Goal: Transaction & Acquisition: Purchase product/service

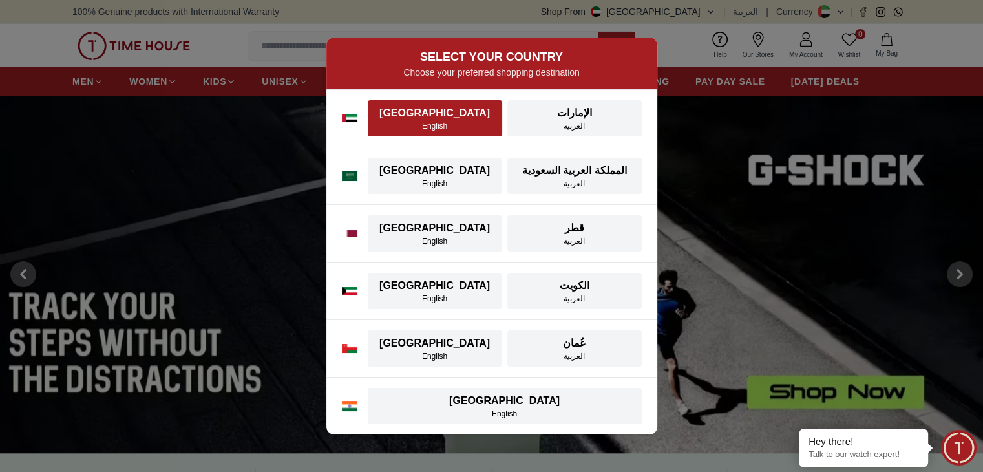
click at [472, 123] on div "English" at bounding box center [435, 126] width 119 height 10
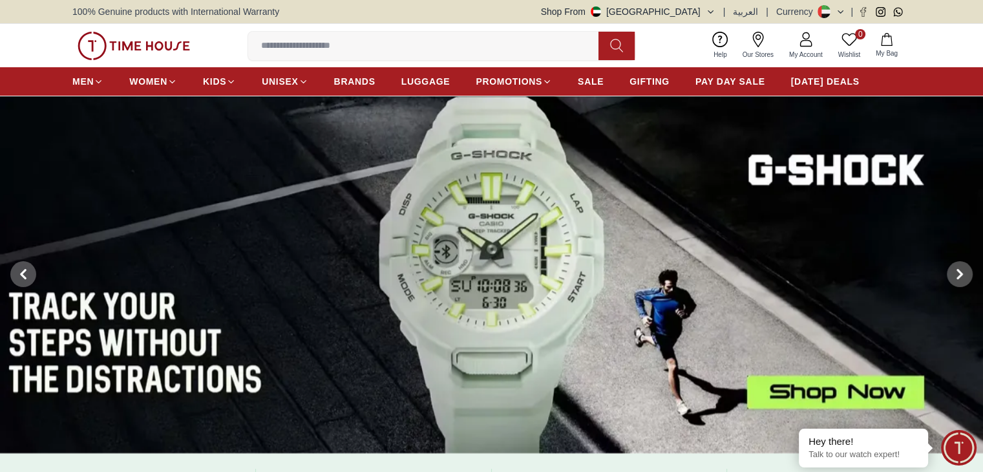
click at [317, 48] on input at bounding box center [428, 46] width 361 height 26
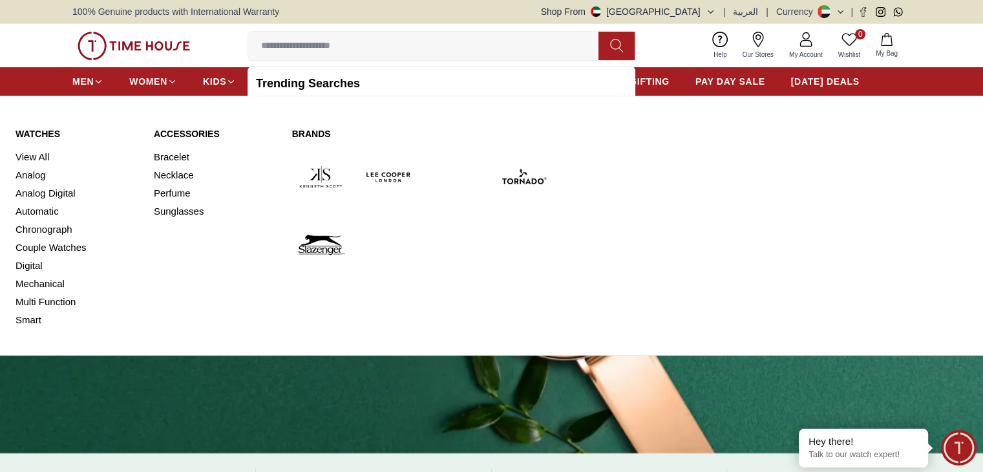
click at [323, 179] on img at bounding box center [321, 177] width 58 height 58
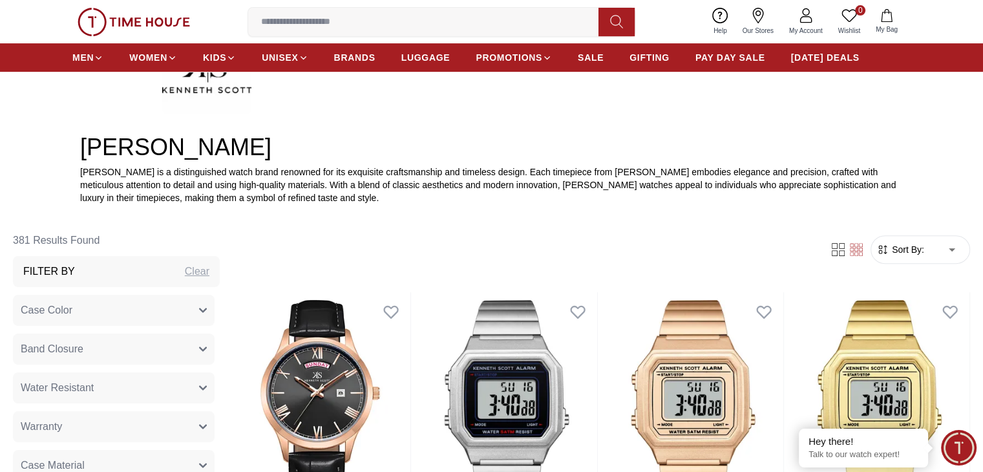
scroll to position [517, 0]
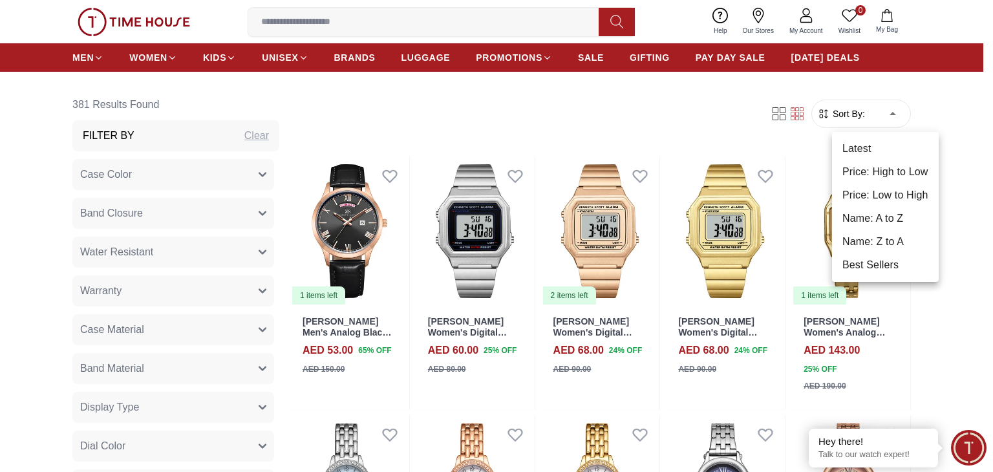
click at [897, 195] on li "Price: Low to High" at bounding box center [885, 195] width 107 height 23
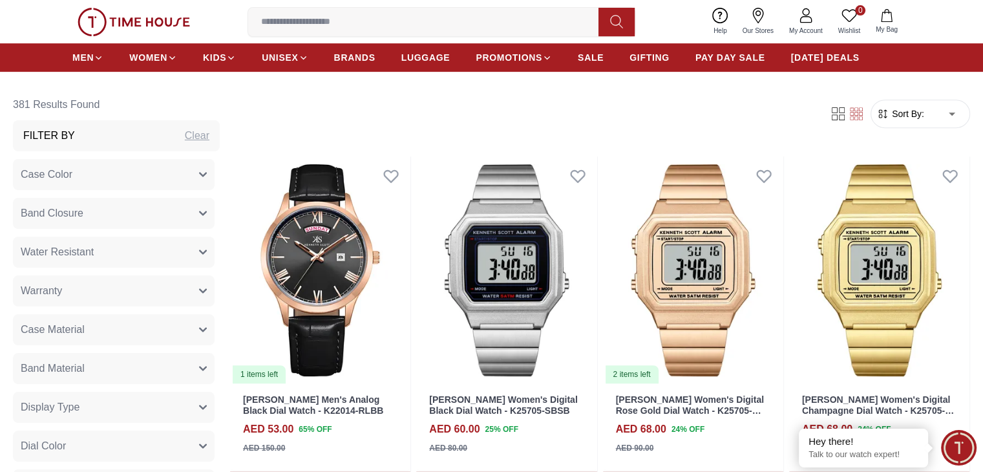
type input "*"
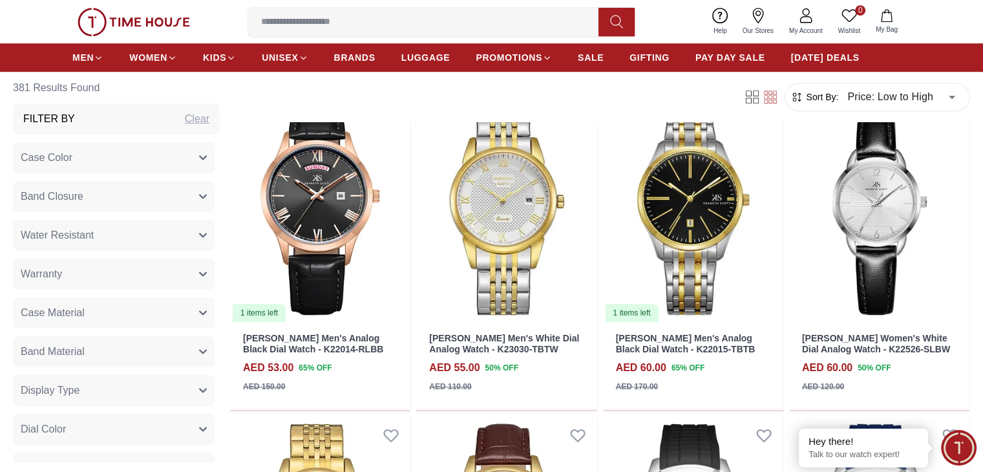
scroll to position [905, 0]
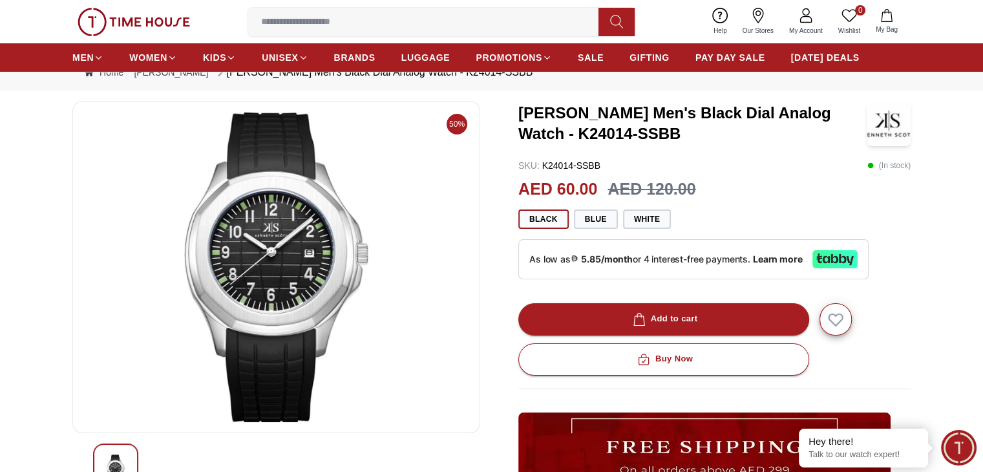
scroll to position [65, 0]
